Goal: Find specific fact: Find specific fact

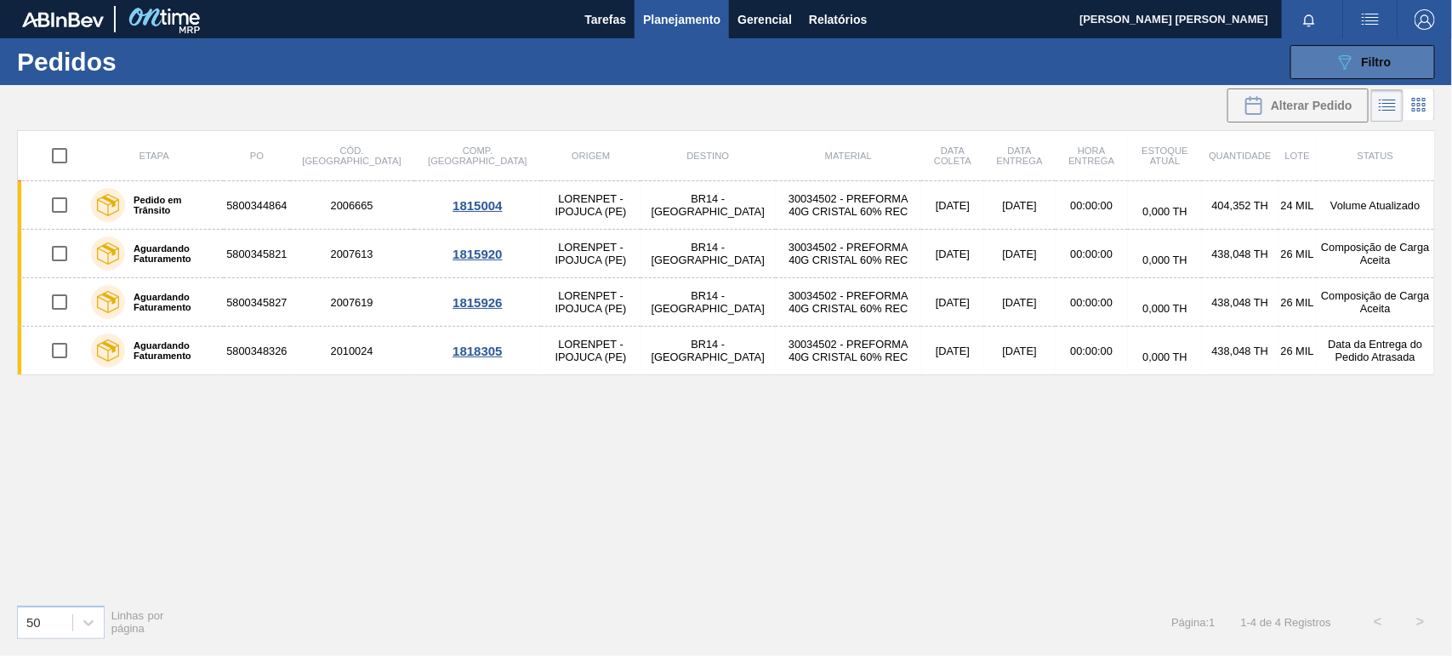
click at [1328, 56] on button "089F7B8B-B2A5-4AFE-B5C0-19BA573D28AC Filtro" at bounding box center [1362, 62] width 145 height 34
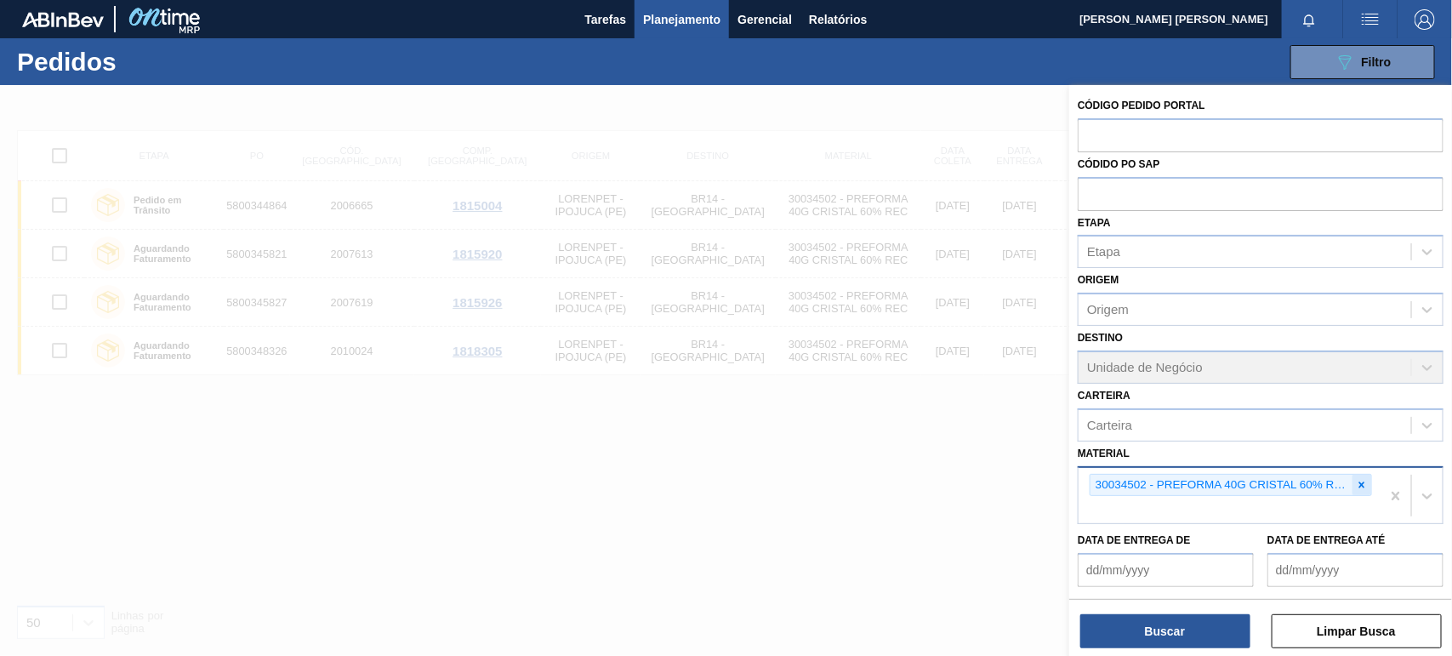
click at [1362, 479] on icon at bounding box center [1362, 485] width 12 height 12
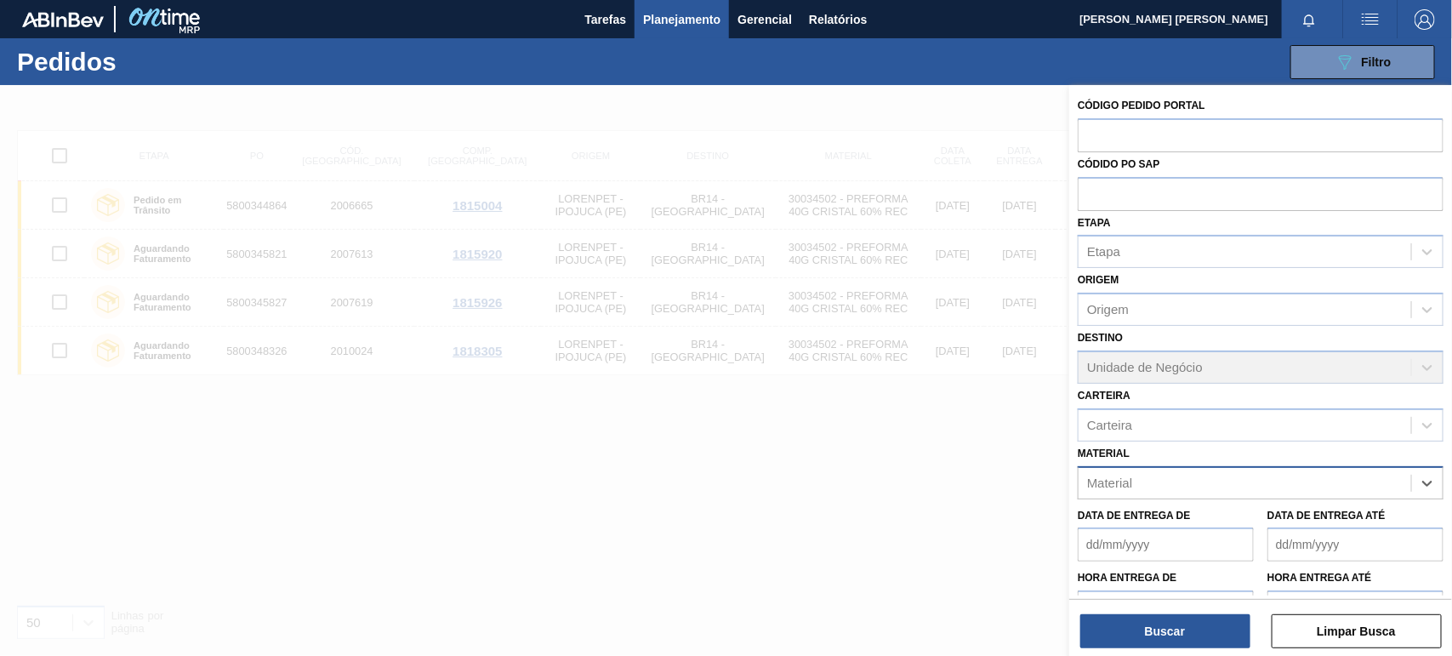
paste input "30034324"
type input "30034324"
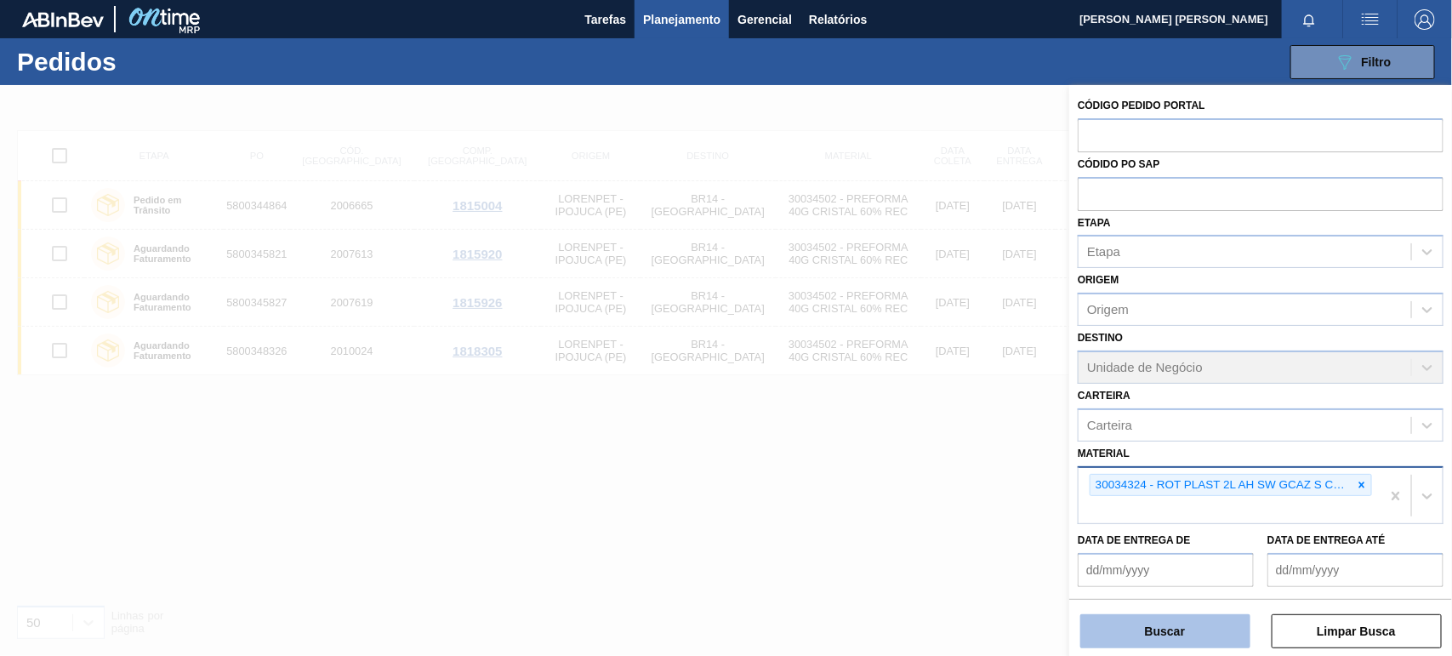
click at [1215, 635] on button "Buscar" at bounding box center [1165, 631] width 170 height 34
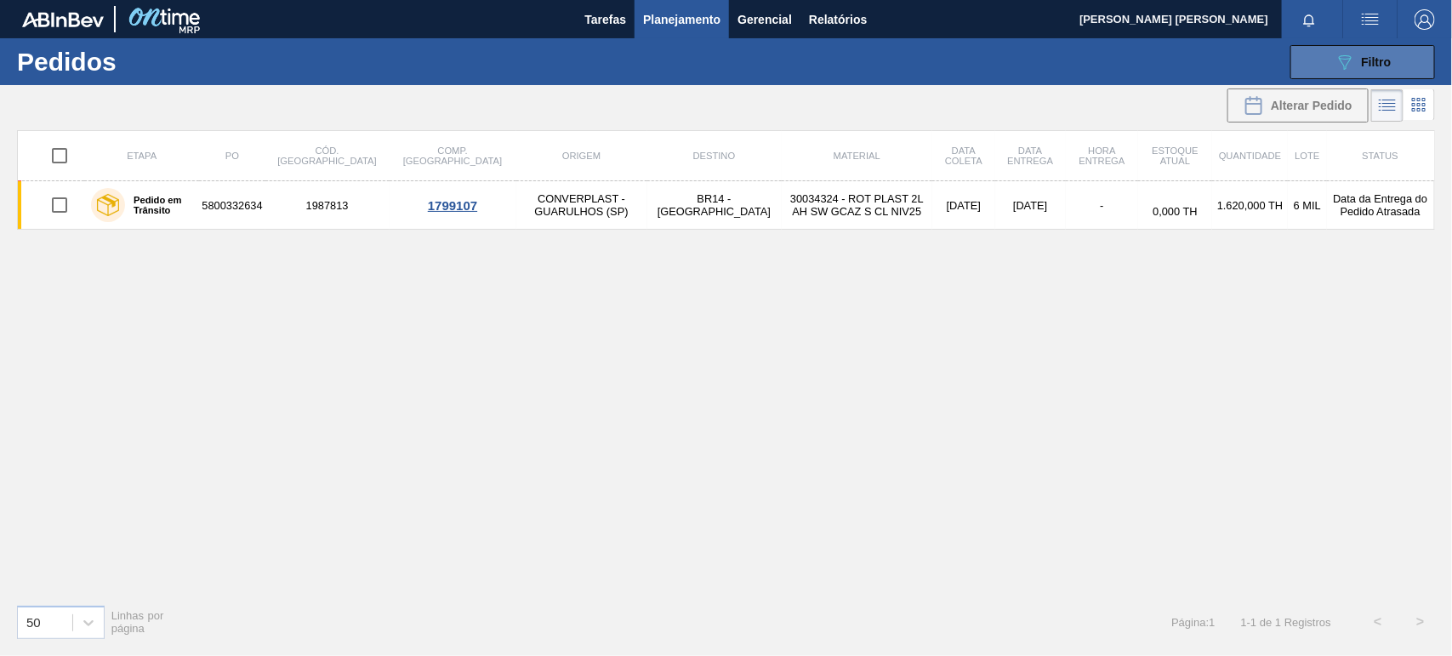
click at [1340, 71] on icon "089F7B8B-B2A5-4AFE-B5C0-19BA573D28AC" at bounding box center [1345, 62] width 20 height 20
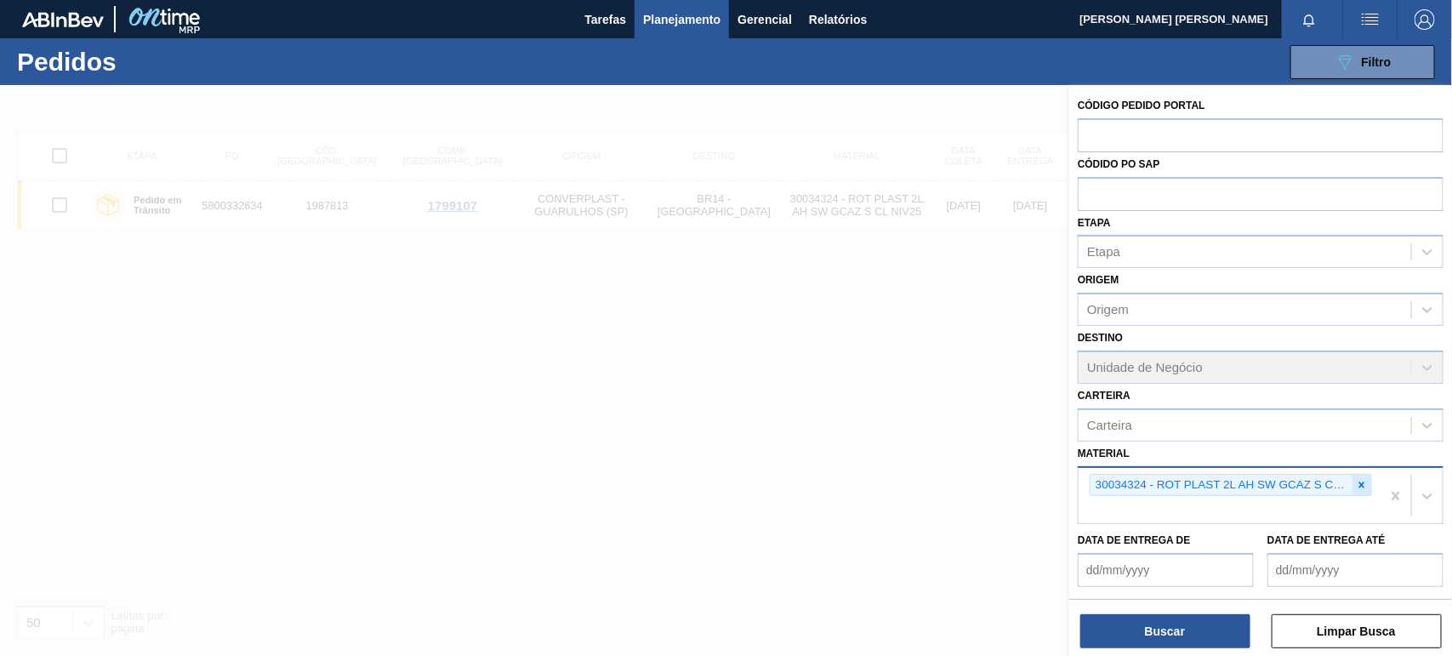
click at [1362, 482] on icon at bounding box center [1362, 485] width 12 height 12
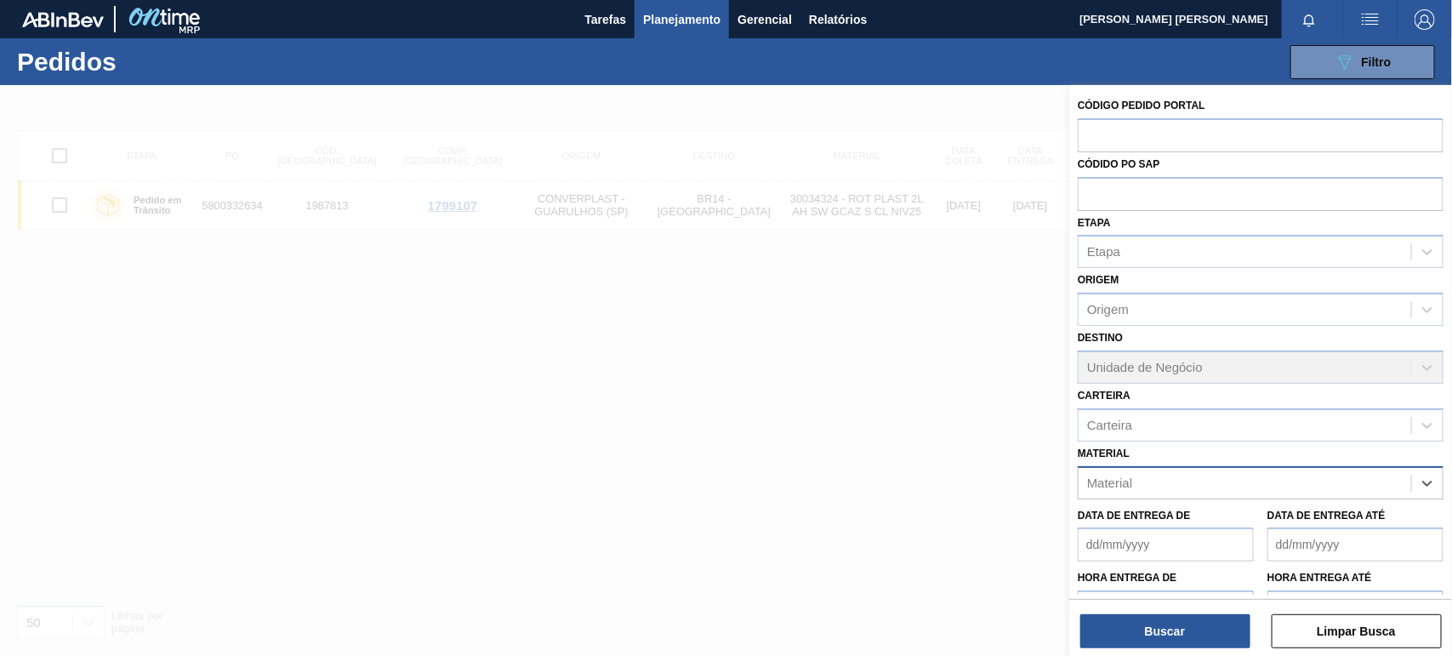
paste input "30030679"
type input "30030679"
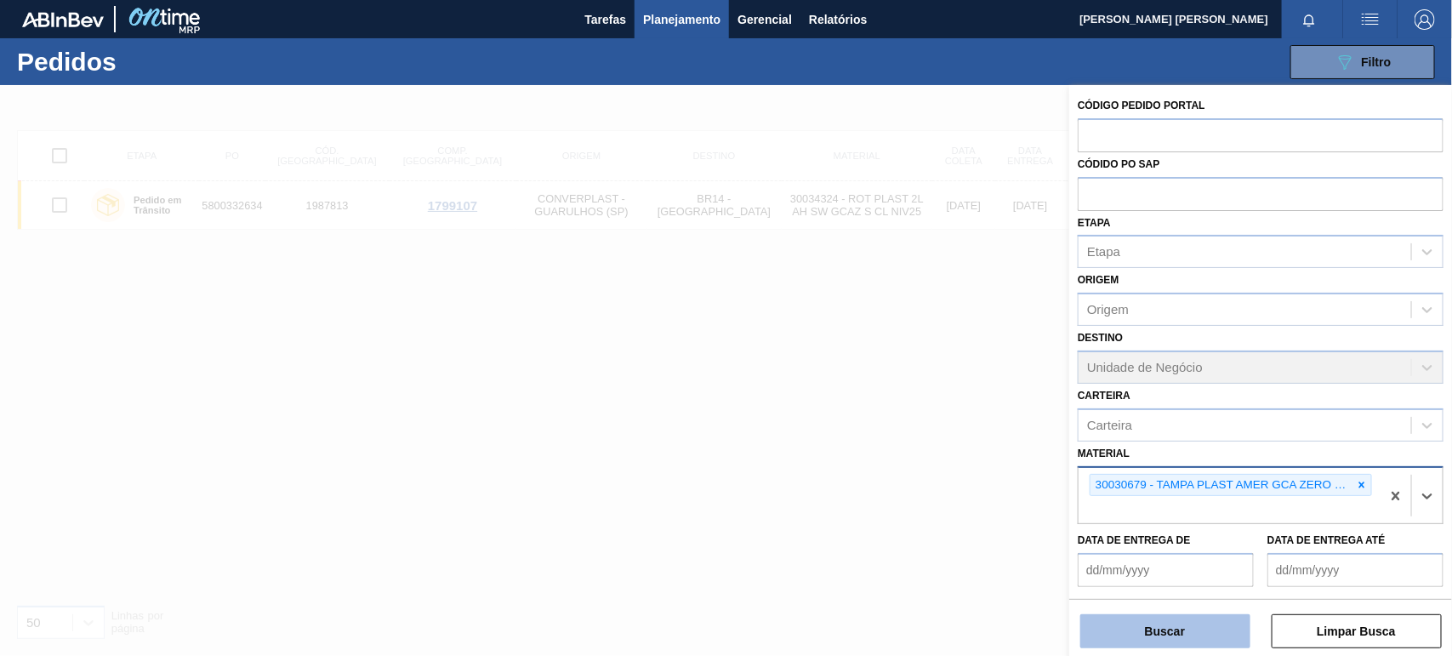
click at [1209, 626] on button "Buscar" at bounding box center [1165, 631] width 170 height 34
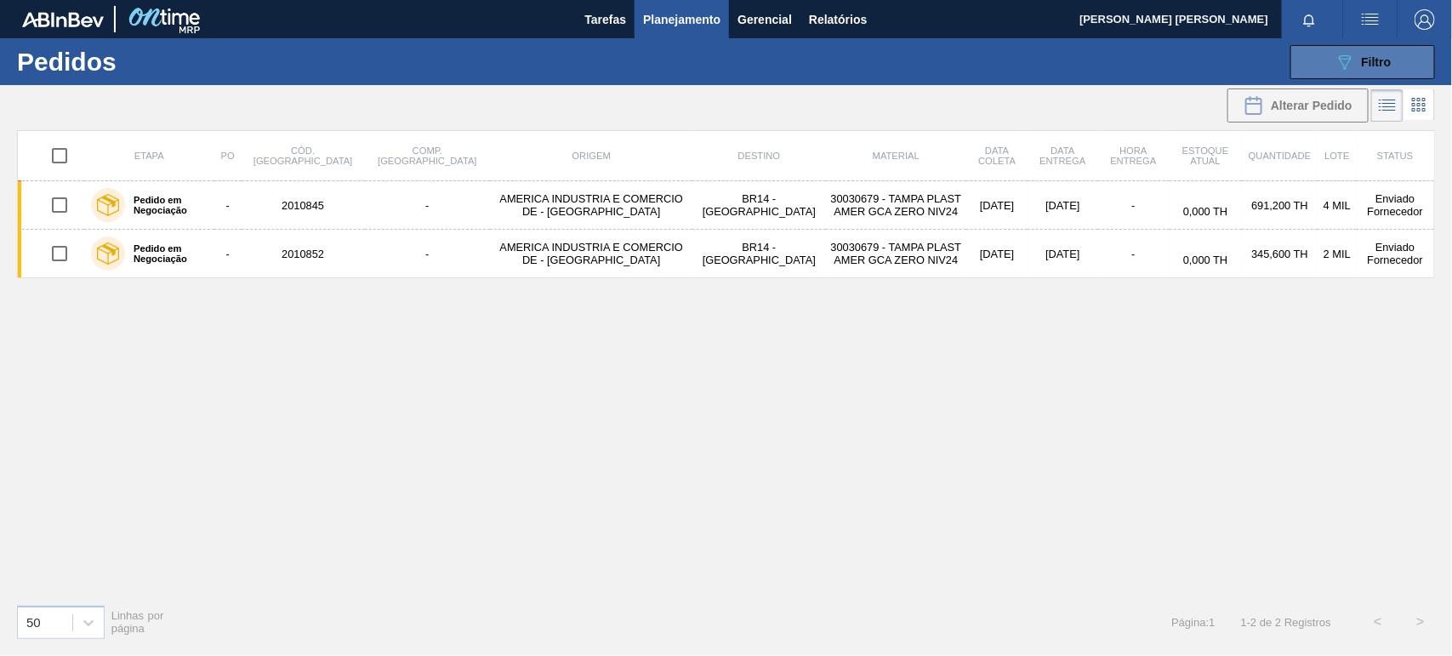
click at [1352, 53] on icon "089F7B8B-B2A5-4AFE-B5C0-19BA573D28AC" at bounding box center [1345, 62] width 20 height 20
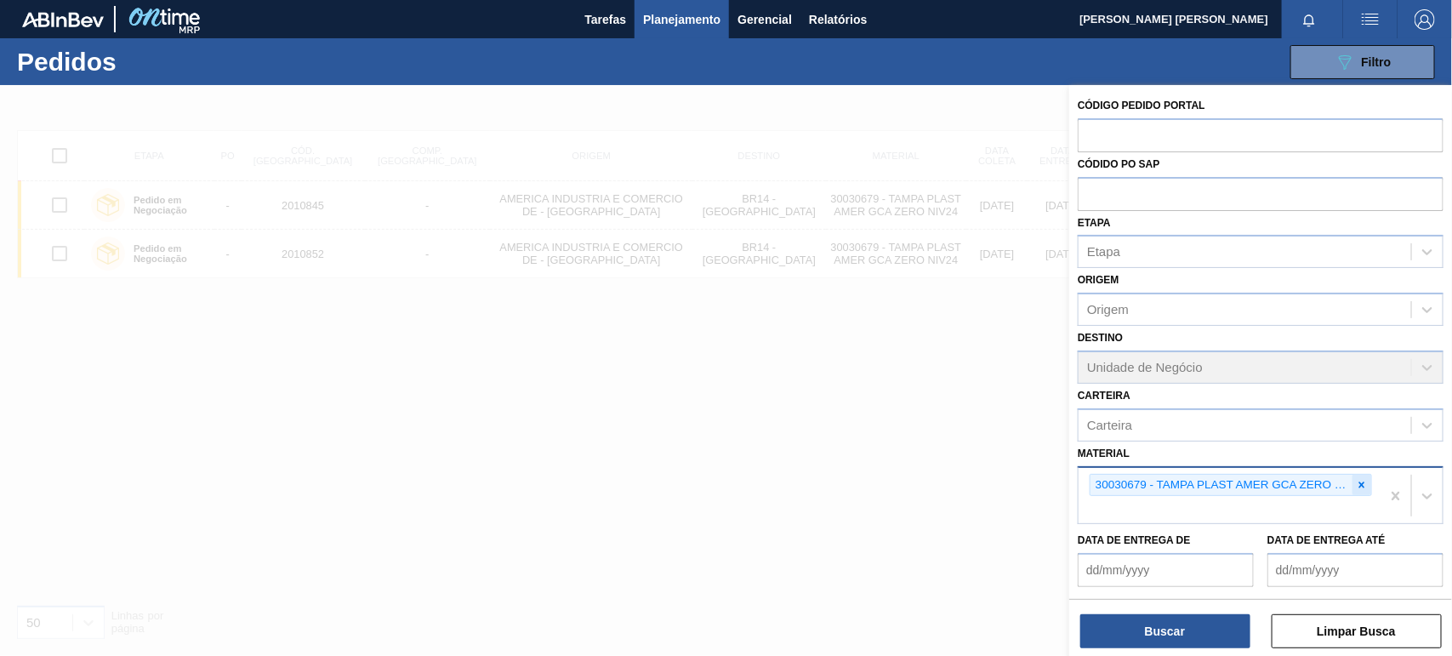
click at [1356, 482] on icon at bounding box center [1362, 485] width 12 height 12
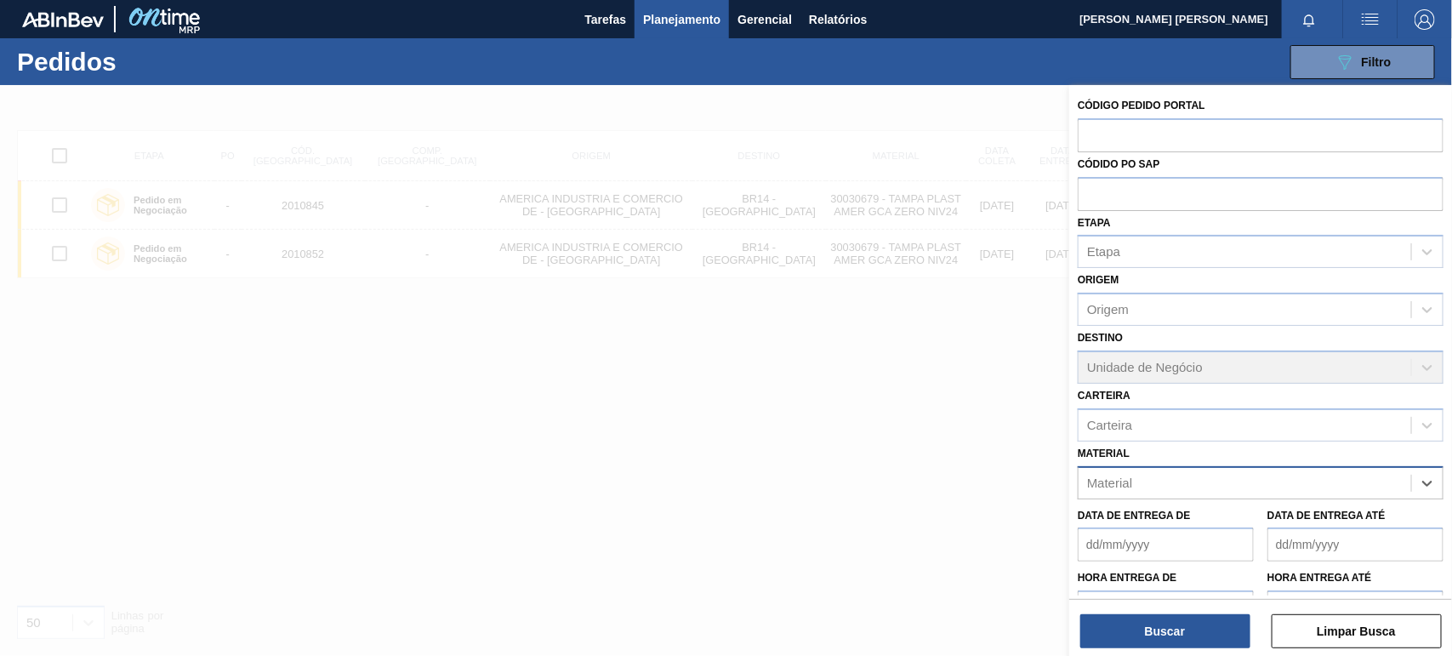
paste input "30003014"
type input "30003014"
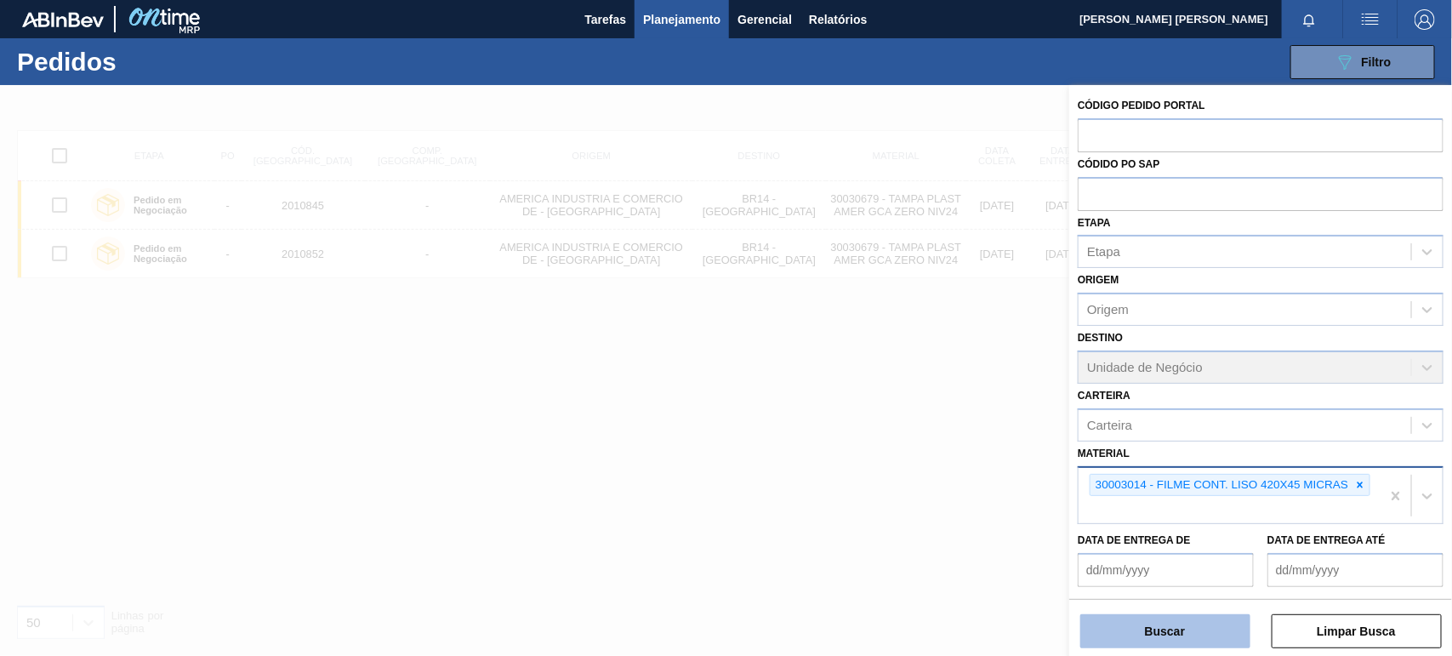
click at [1193, 630] on button "Buscar" at bounding box center [1165, 631] width 170 height 34
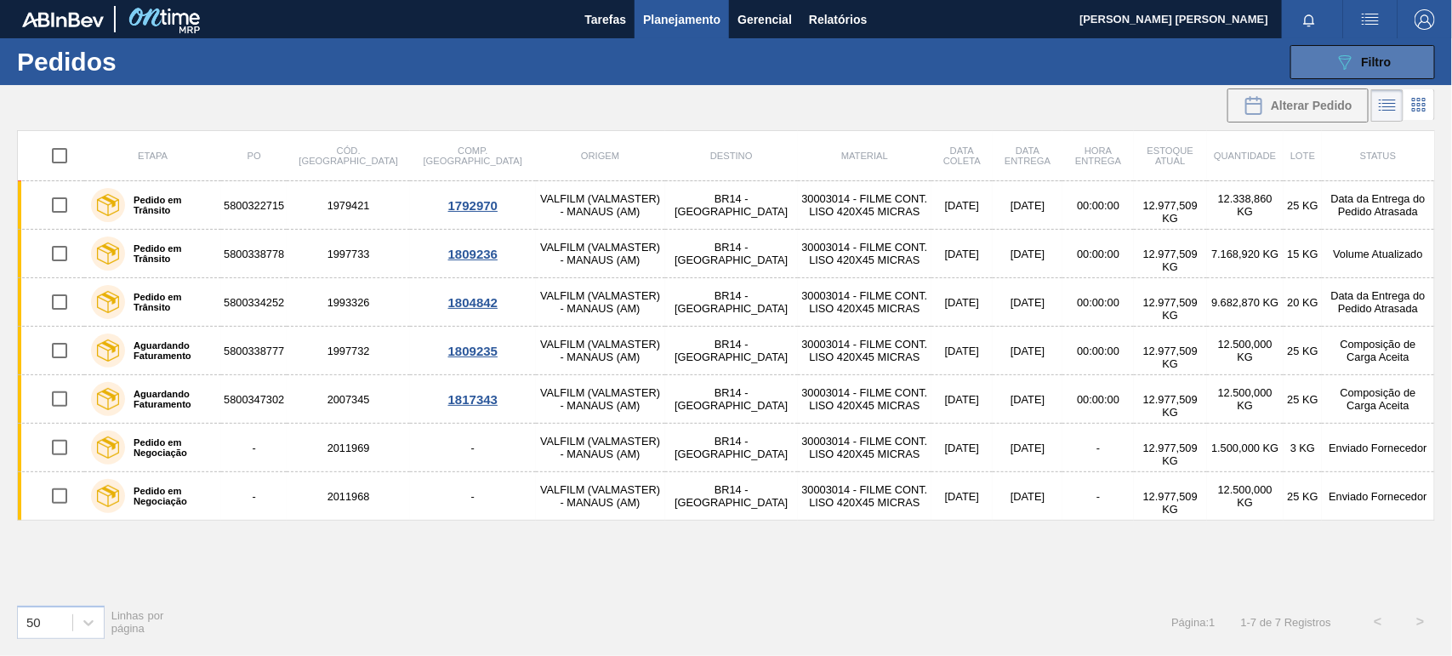
click at [1378, 53] on div "089F7B8B-B2A5-4AFE-B5C0-19BA573D28AC Filtro" at bounding box center [1363, 62] width 57 height 20
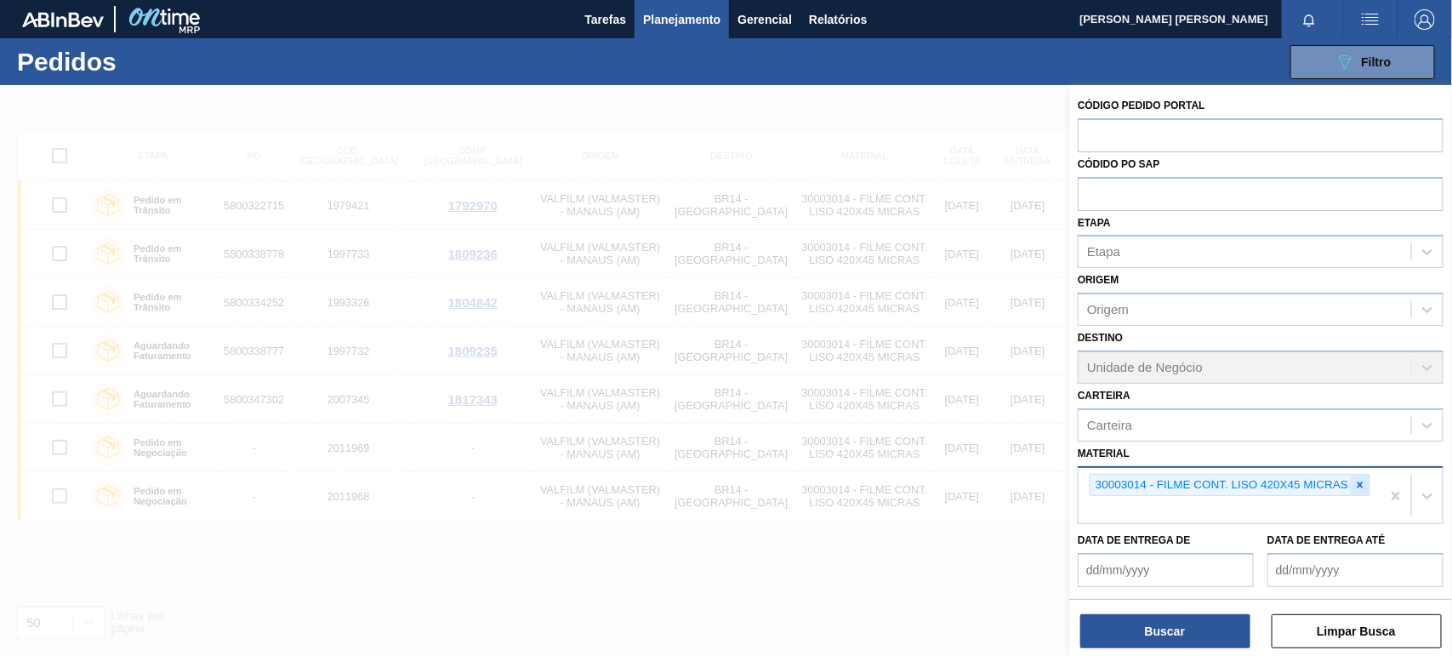
click at [1358, 483] on icon at bounding box center [1360, 485] width 12 height 12
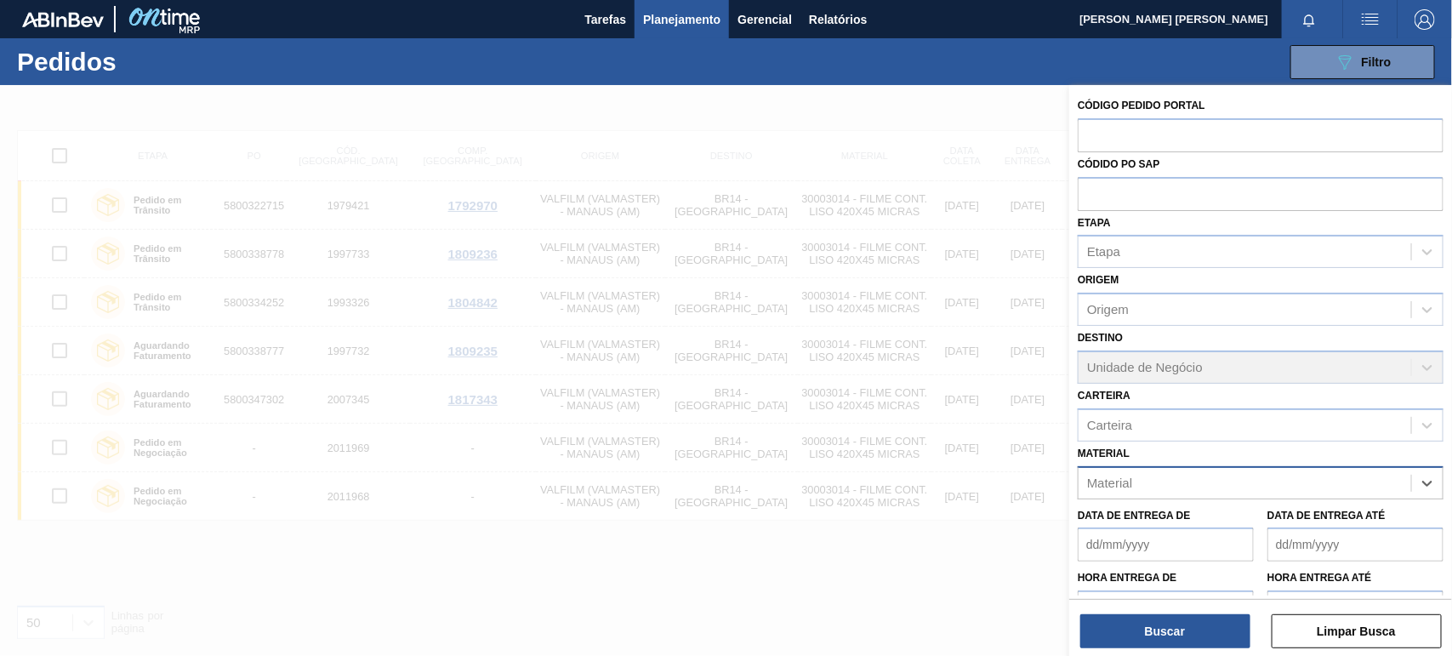
paste input "30018685"
type input "30018685"
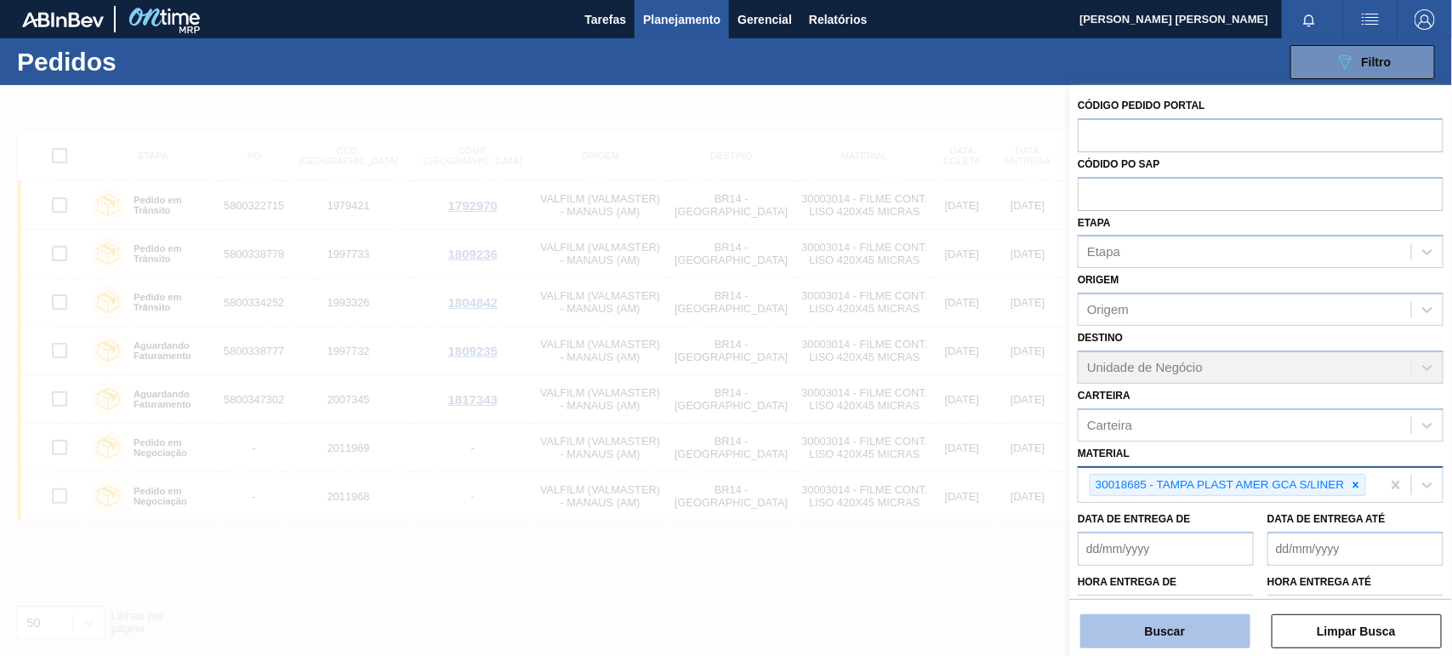
click at [1206, 639] on button "Buscar" at bounding box center [1165, 631] width 170 height 34
